Goal: Transaction & Acquisition: Obtain resource

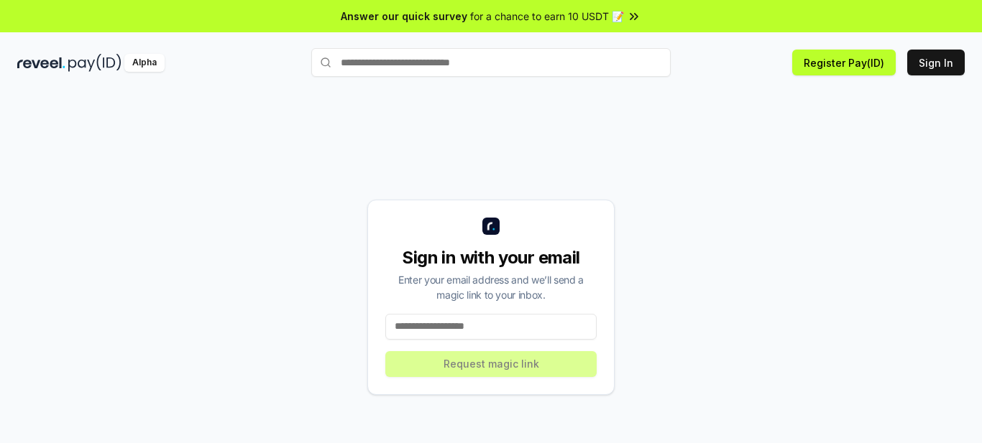
click at [471, 314] on input at bounding box center [490, 327] width 211 height 26
type input "**********"
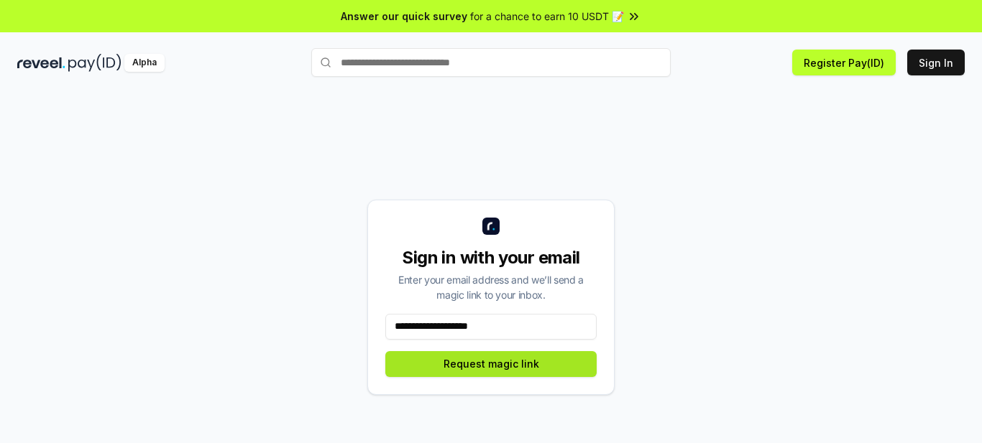
click at [494, 351] on button "Request magic link" at bounding box center [490, 364] width 211 height 26
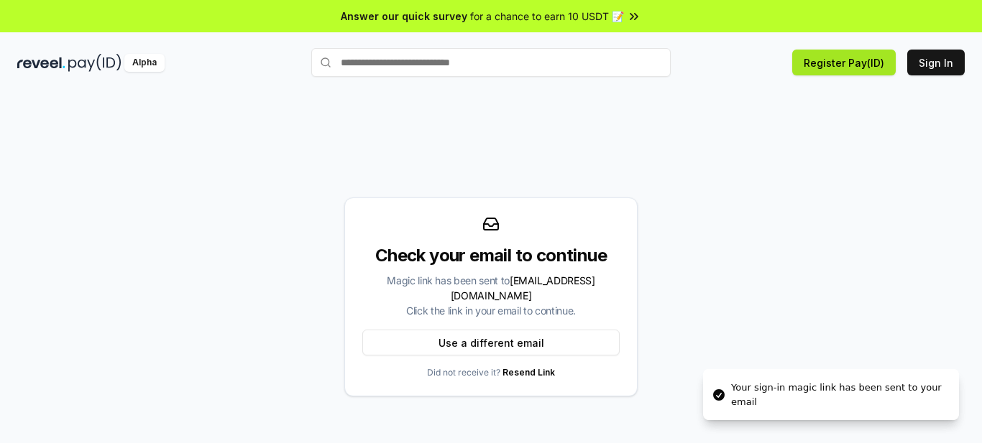
click at [880, 51] on button "Register Pay(ID)" at bounding box center [843, 63] width 103 height 26
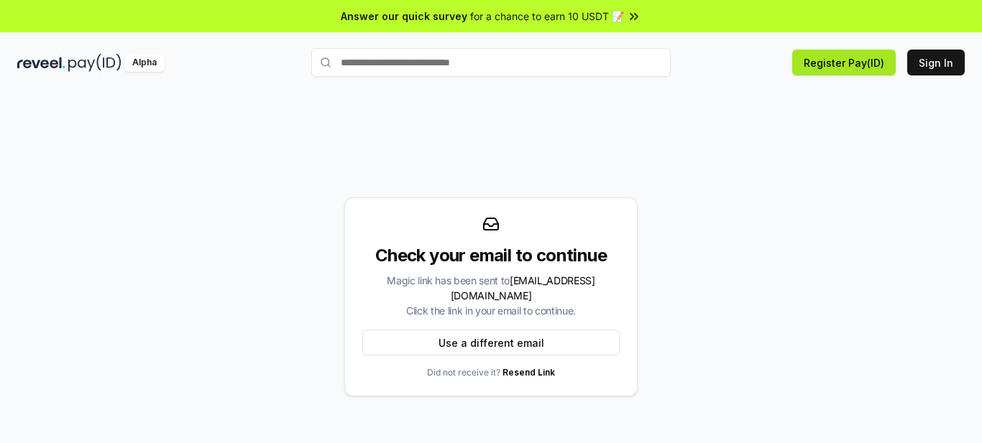
click at [883, 50] on button "Register Pay(ID)" at bounding box center [843, 63] width 103 height 26
click at [953, 56] on button "Sign In" at bounding box center [935, 63] width 57 height 26
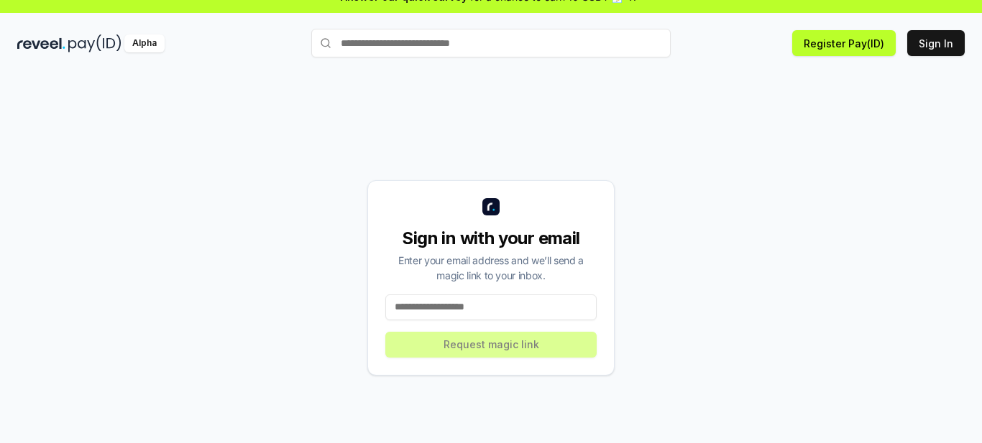
scroll to position [30, 0]
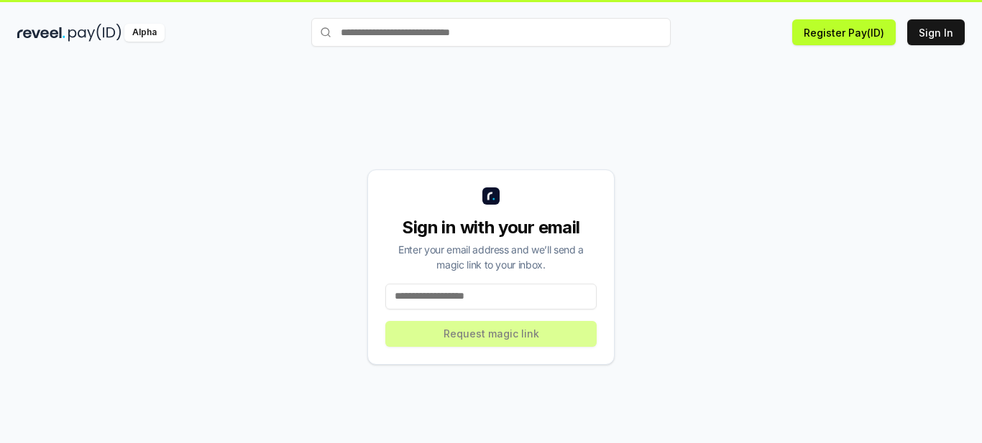
click at [460, 262] on div "Sign in with your email Enter your email address and we’ll send a magic link to…" at bounding box center [490, 267] width 247 height 195
click at [452, 284] on input at bounding box center [490, 297] width 211 height 26
type input "**********"
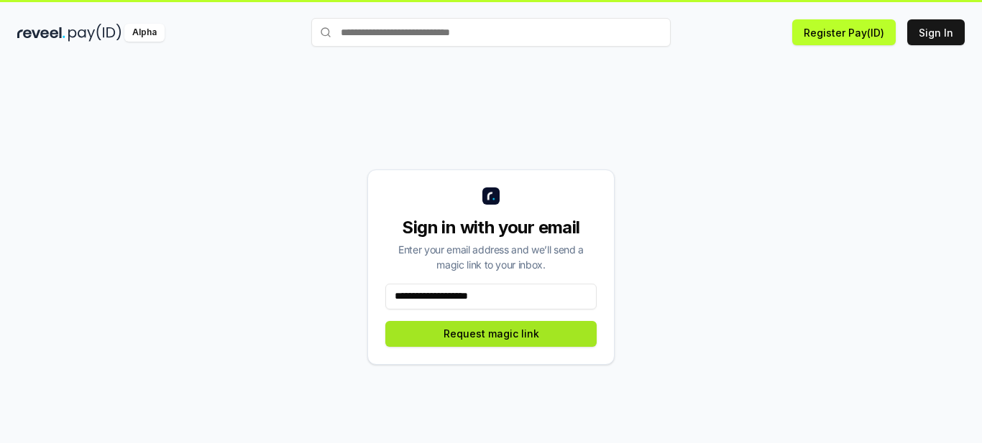
click at [505, 321] on button "Request magic link" at bounding box center [490, 334] width 211 height 26
